Goal: Check status

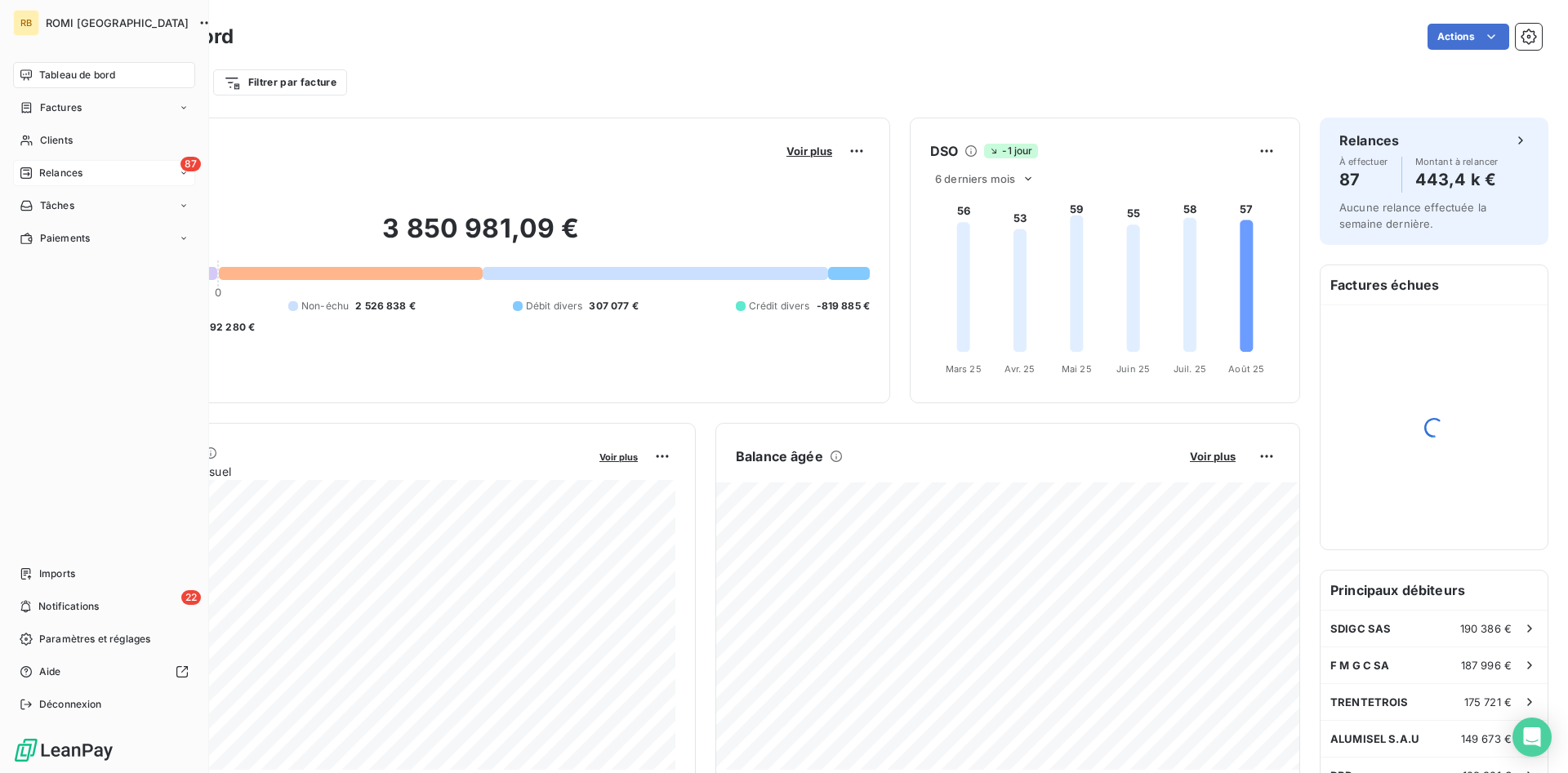
click at [67, 169] on span "Relances" at bounding box center [60, 172] width 43 height 15
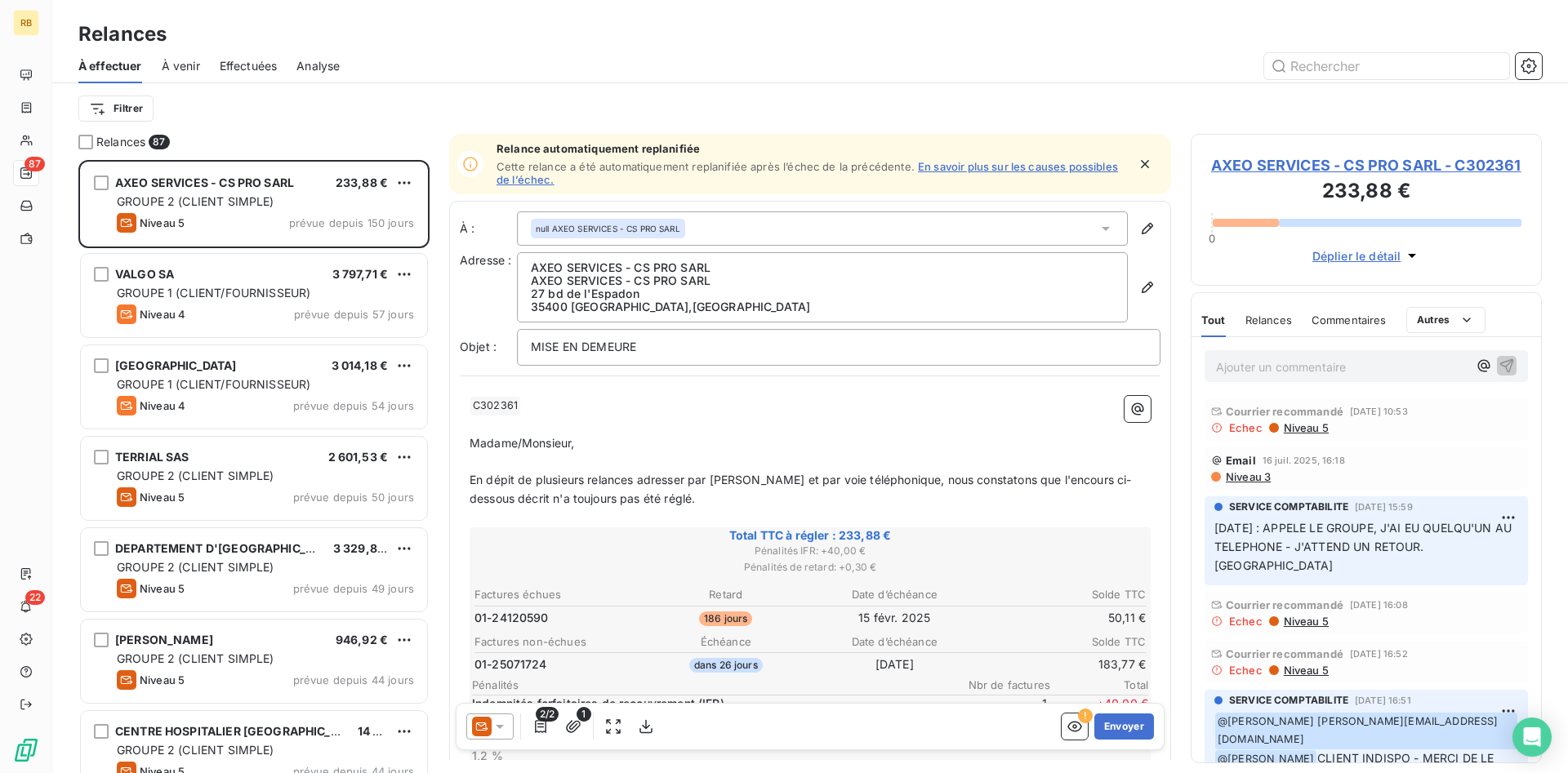
click at [1312, 621] on span "Niveau 5" at bounding box center [1305, 620] width 47 height 13
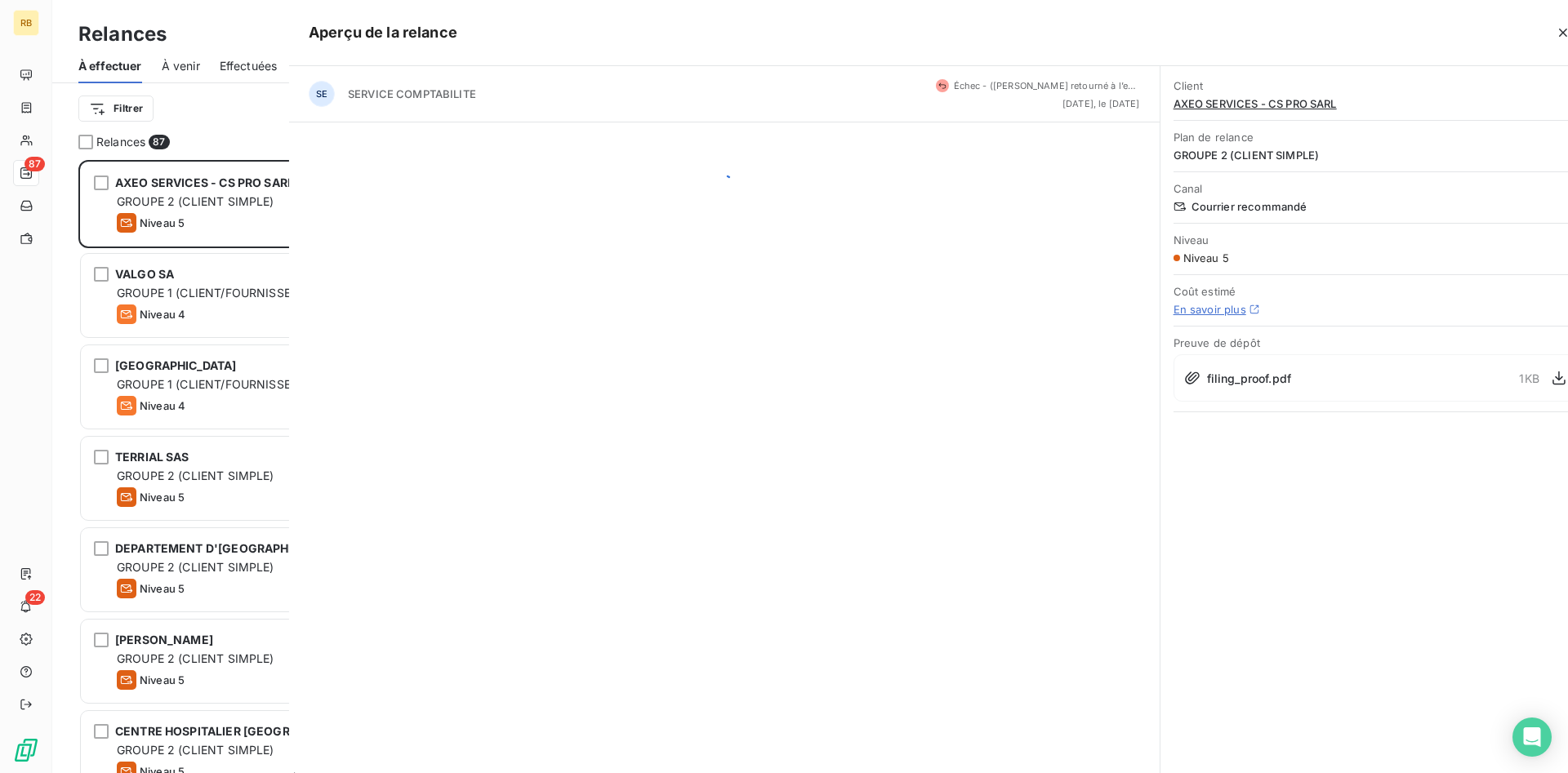
scroll to position [613, 352]
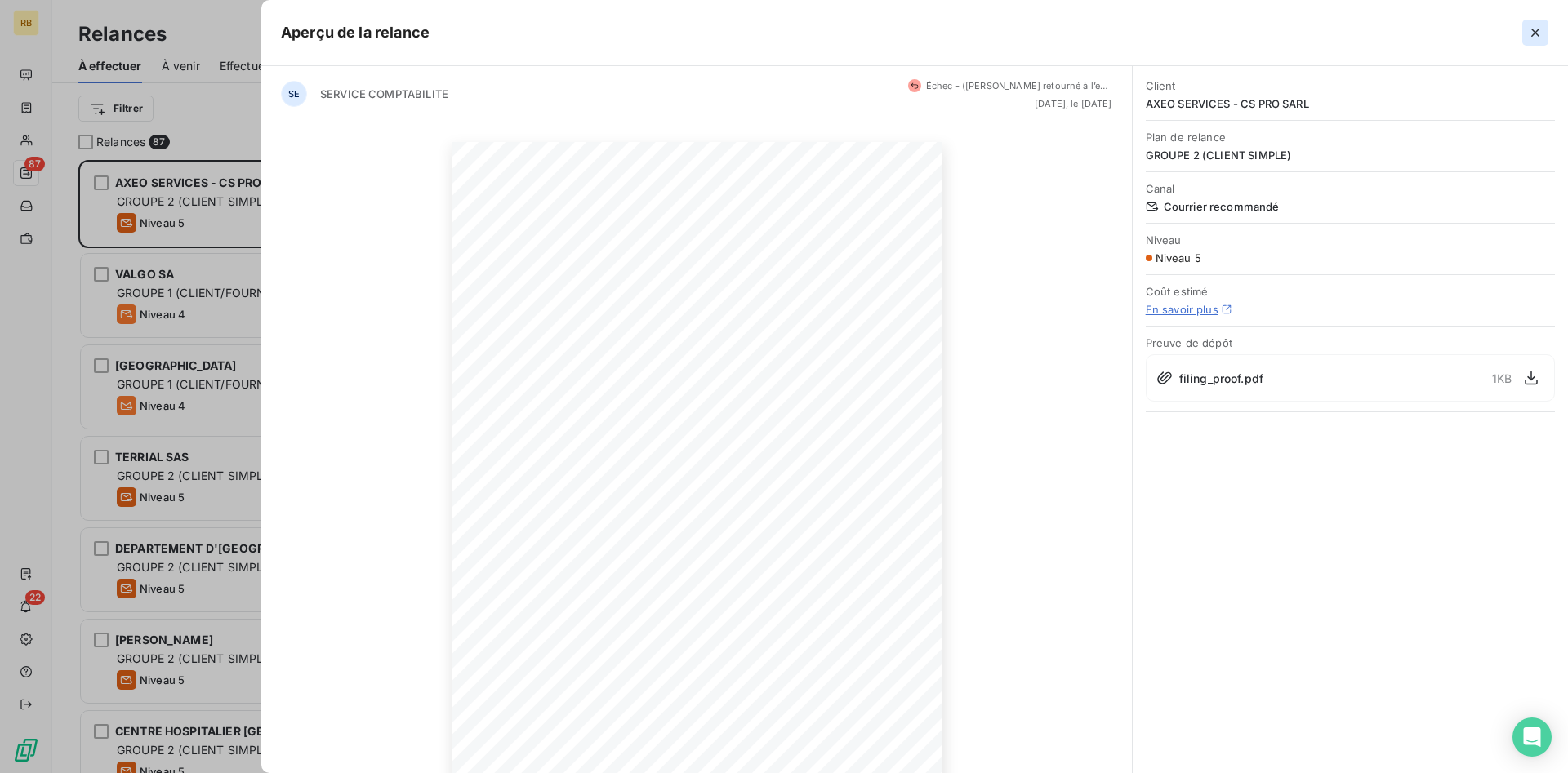
click at [1529, 34] on icon "button" at bounding box center [1535, 32] width 17 height 17
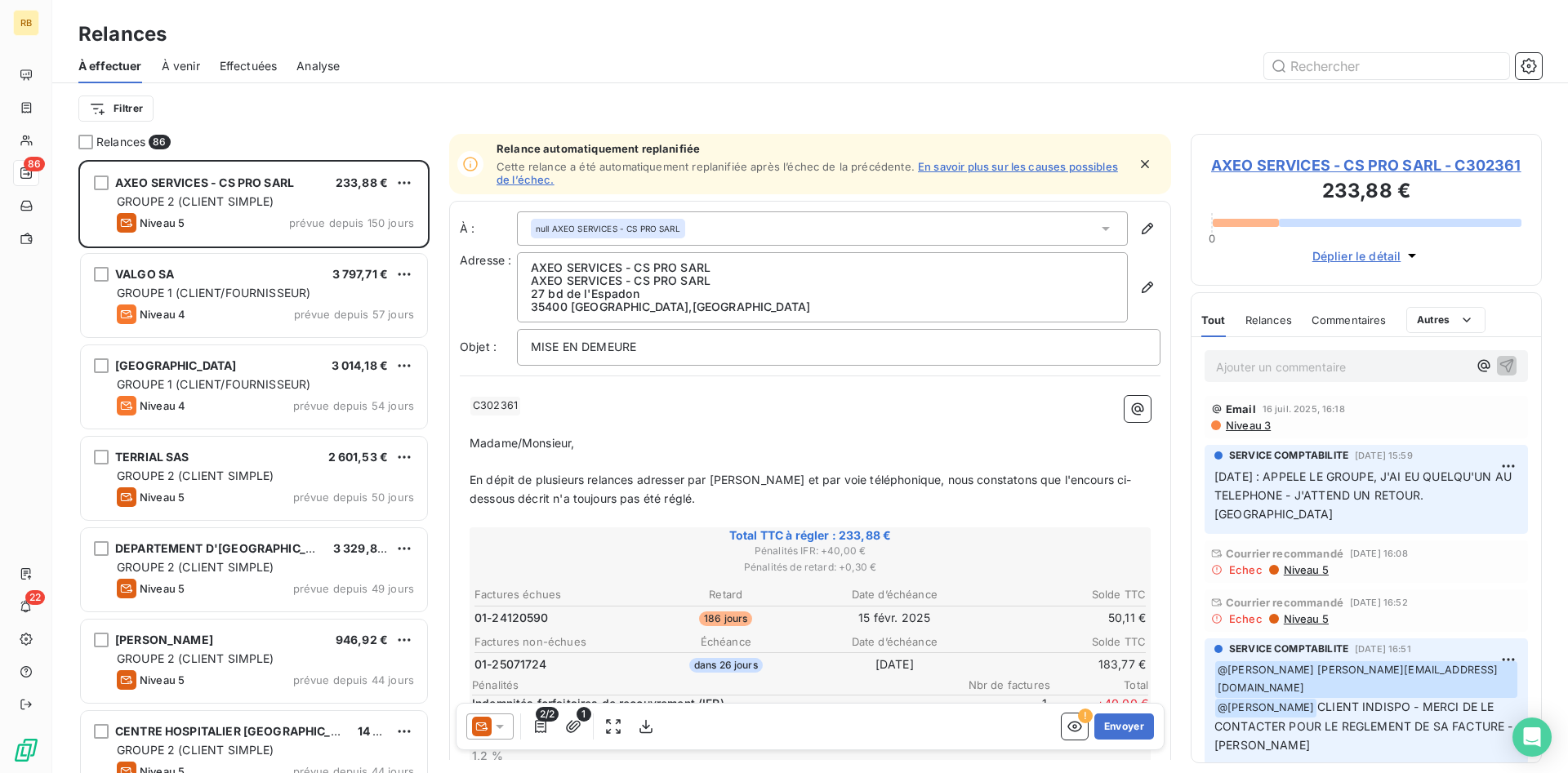
click at [1290, 621] on span "Niveau 5" at bounding box center [1305, 618] width 47 height 13
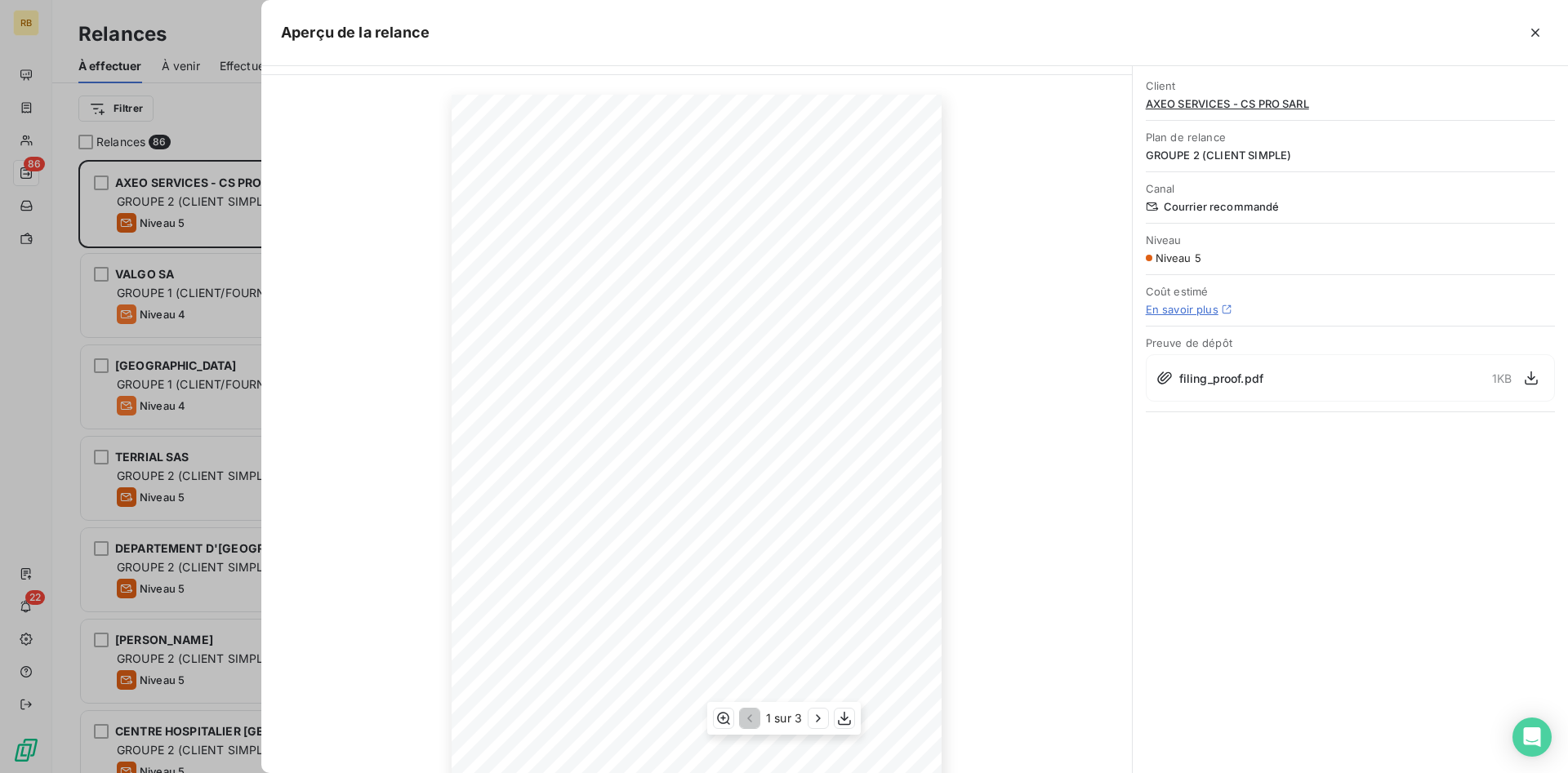
scroll to position [82, 0]
click at [815, 718] on icon "button" at bounding box center [818, 718] width 17 height 17
click at [815, 718] on icon "button" at bounding box center [819, 718] width 17 height 17
click at [749, 715] on icon "button" at bounding box center [748, 718] width 17 height 17
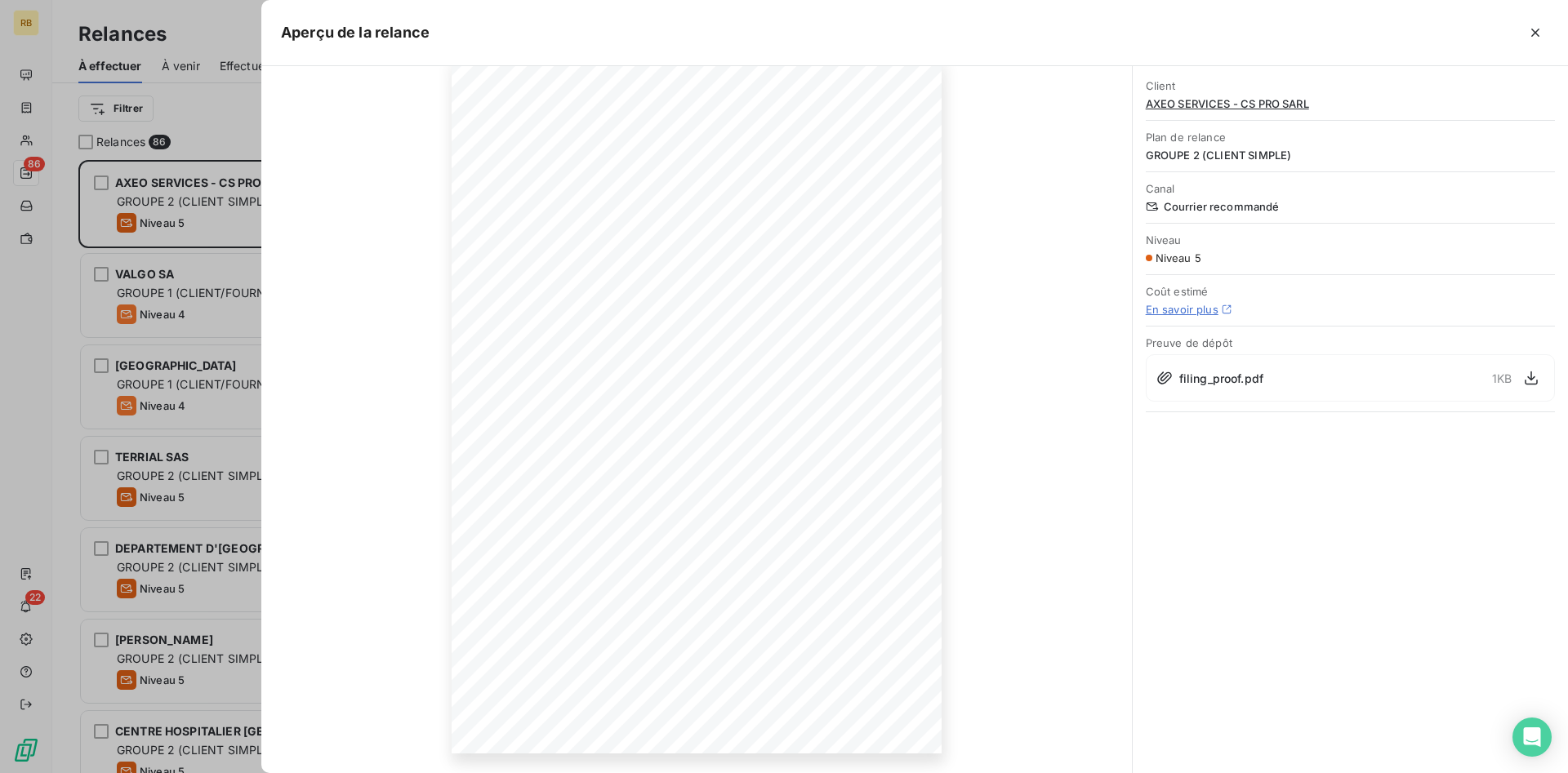
click at [1049, 176] on div "11 juin 2025 Objet : MISE EN DEMEURE C302361 Madame/Monsieur, En dépit de plusi…" at bounding box center [696, 407] width 871 height 732
click at [1193, 386] on span "filing_proof.pdf" at bounding box center [1221, 379] width 84 height 18
click at [1168, 369] on div "filing_proof.pdf 1 KB" at bounding box center [1350, 378] width 409 height 48
click at [1526, 381] on icon "button" at bounding box center [1531, 378] width 17 height 17
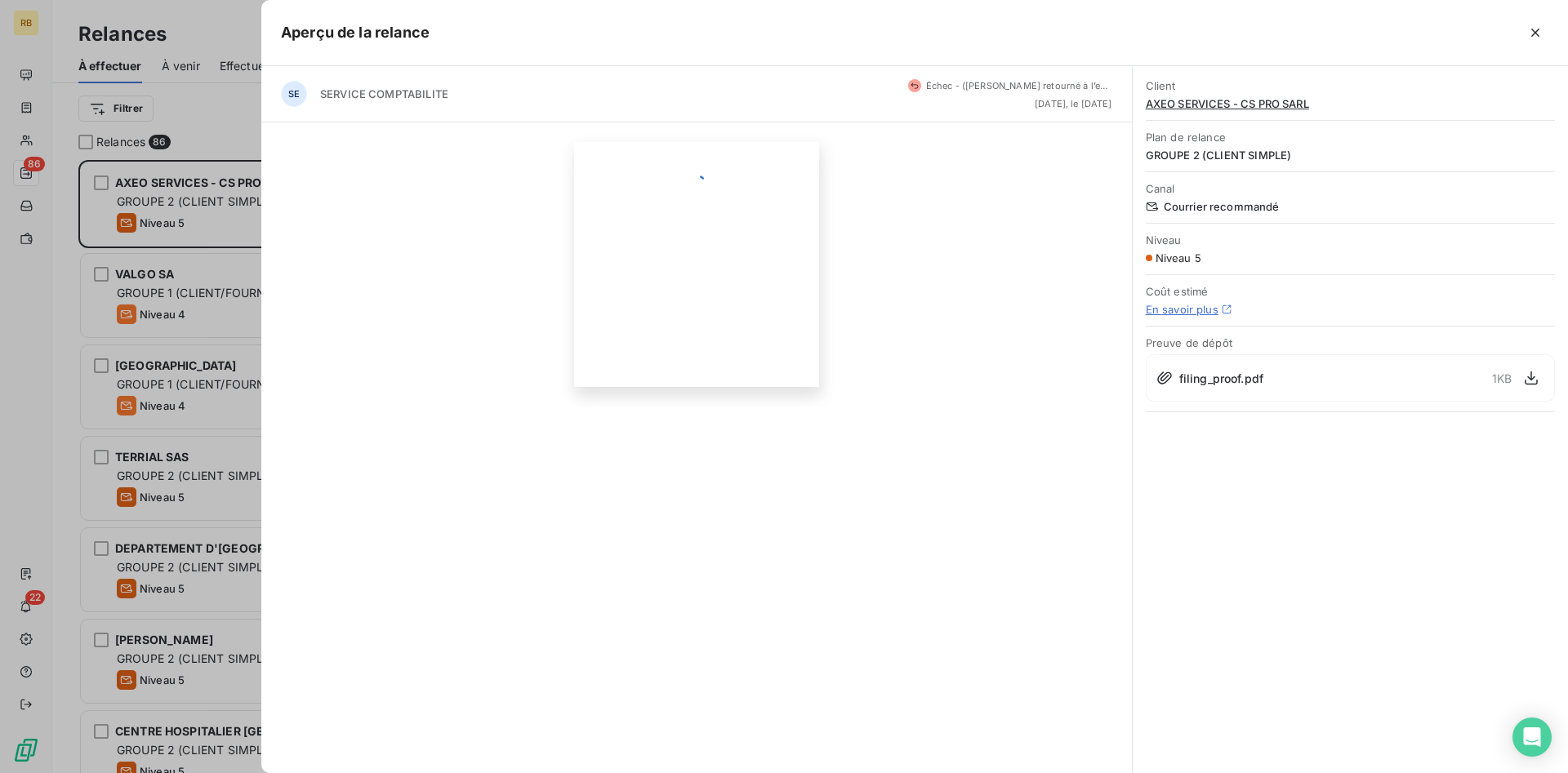
scroll to position [0, 0]
click at [918, 90] on icon at bounding box center [915, 86] width 8 height 10
click at [1539, 28] on icon "button" at bounding box center [1535, 32] width 17 height 17
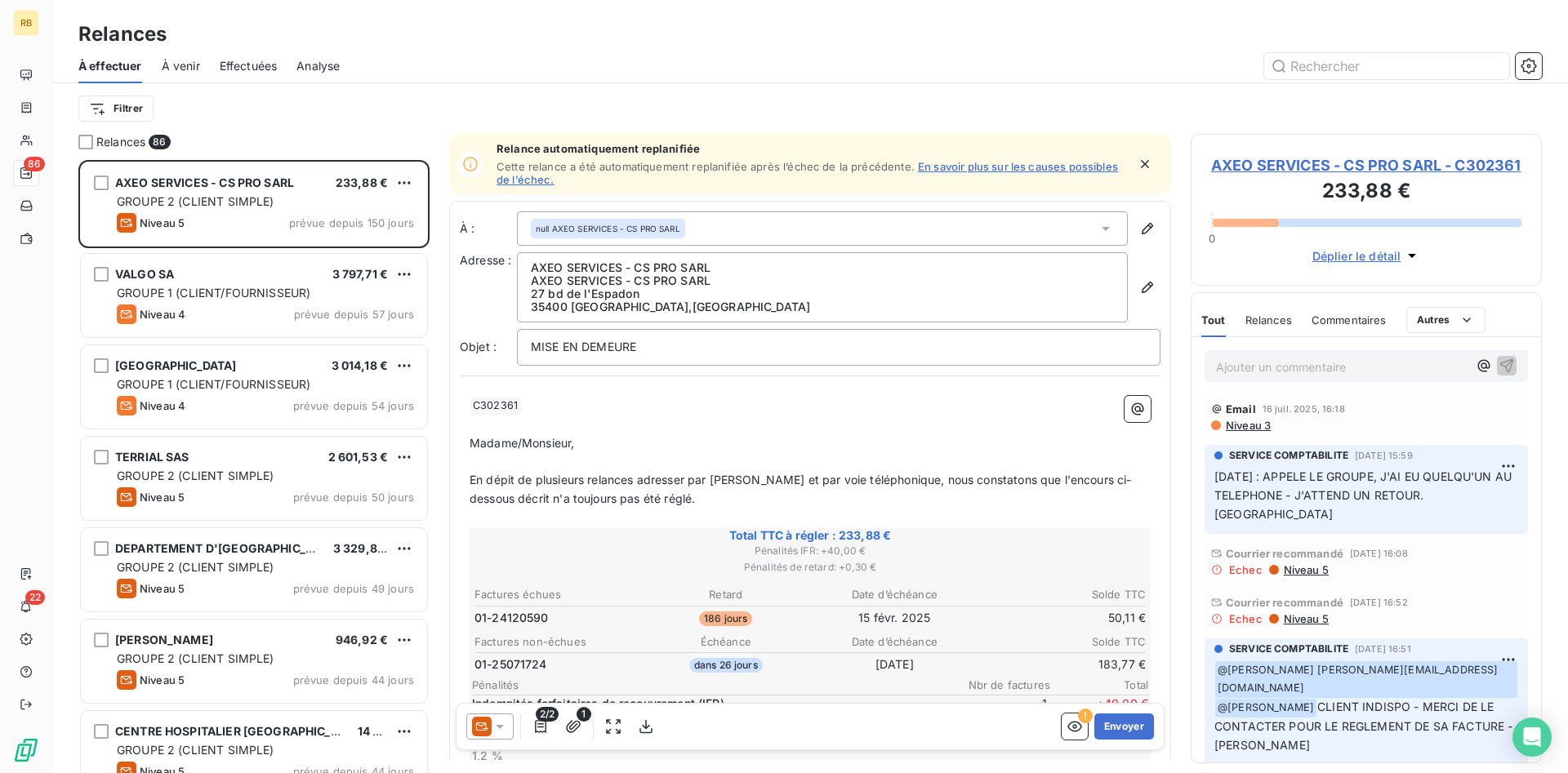
click at [1297, 383] on span "Niveau 5" at bounding box center [1305, 376] width 47 height 13
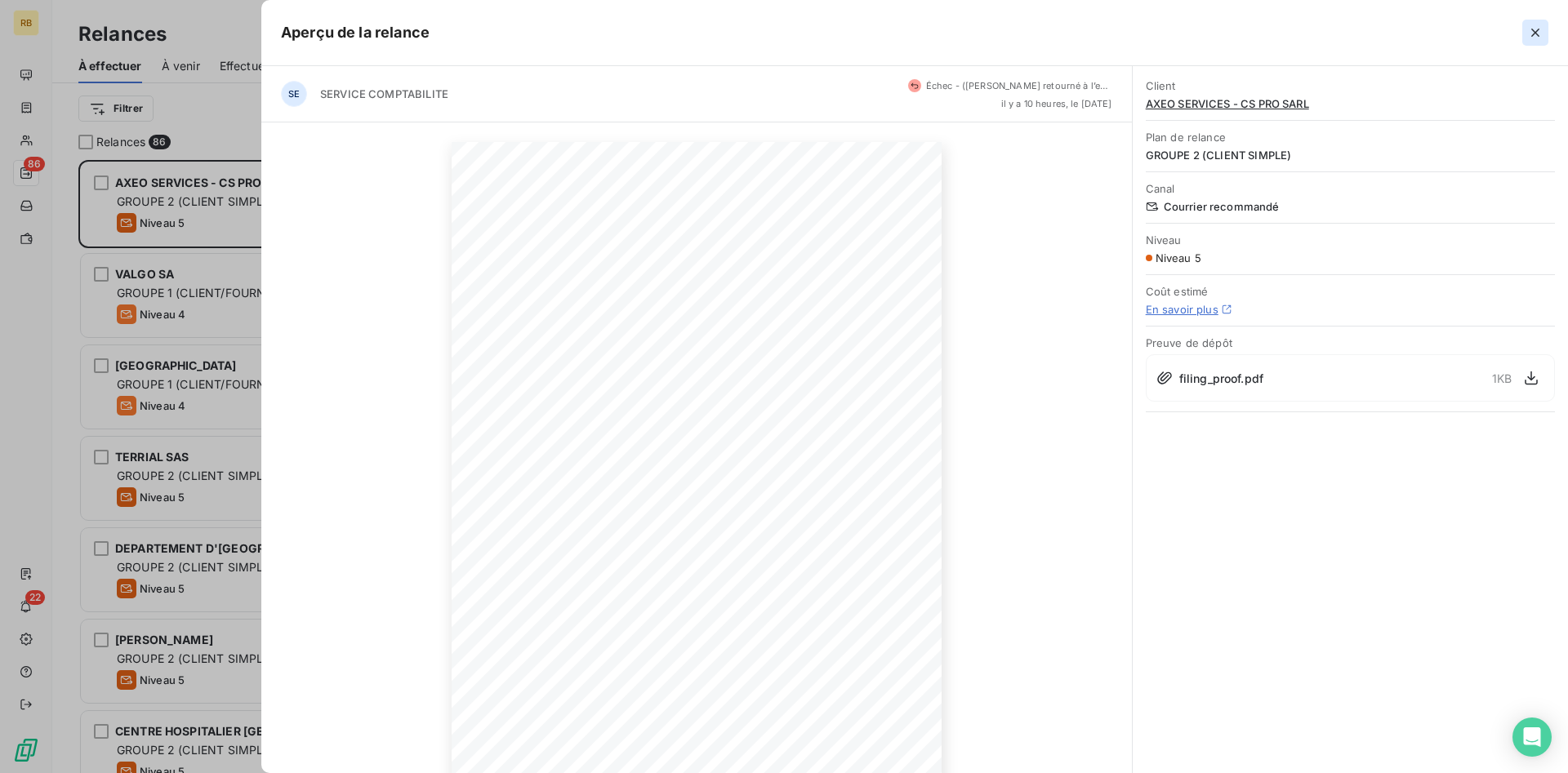
click at [1539, 34] on icon "button" at bounding box center [1535, 32] width 17 height 17
